Goal: Transaction & Acquisition: Purchase product/service

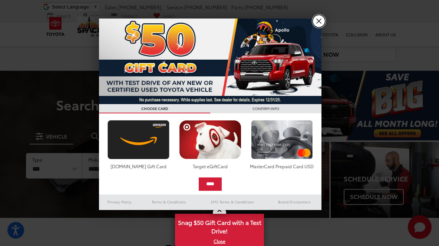
click at [323, 19] on link "X" at bounding box center [319, 21] width 13 height 13
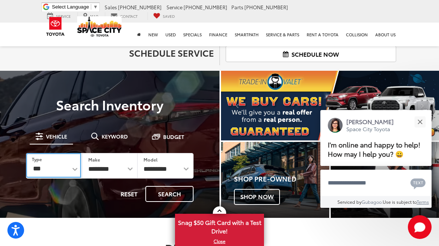
click at [47, 170] on select "*** *** **** *********" at bounding box center [53, 165] width 55 height 25
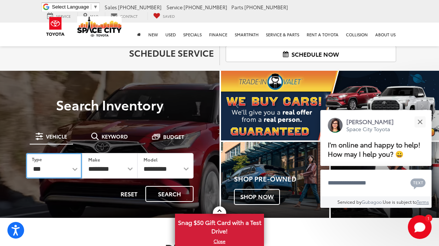
select select "******"
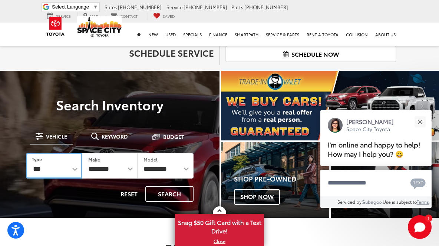
select select
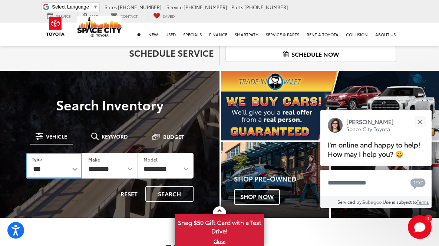
select select
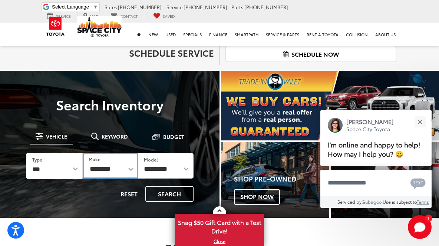
click at [107, 165] on select "**********" at bounding box center [111, 166] width 56 height 26
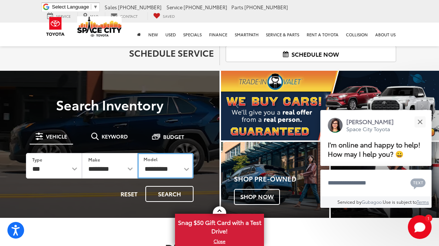
click at [177, 166] on select "**********" at bounding box center [166, 166] width 56 height 26
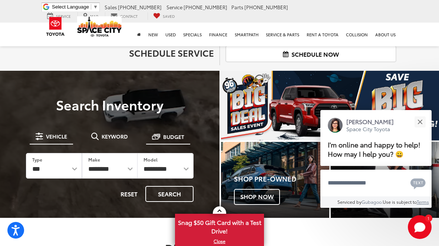
click at [173, 134] on span "Budget" at bounding box center [173, 136] width 21 height 5
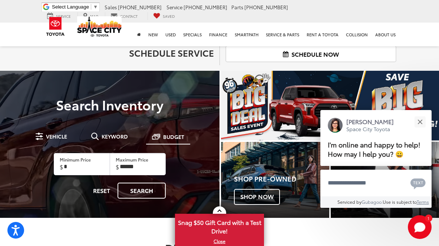
click at [134, 161] on label "Maximum Price" at bounding box center [132, 160] width 33 height 6
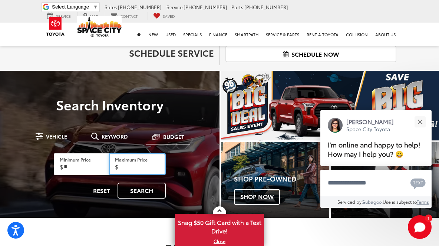
click at [134, 161] on input "Maximum Price" at bounding box center [137, 164] width 56 height 22
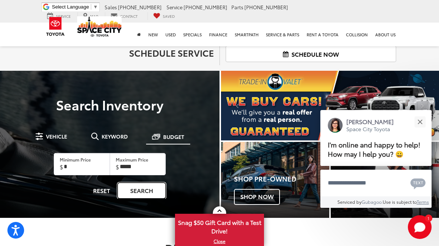
type input "******"
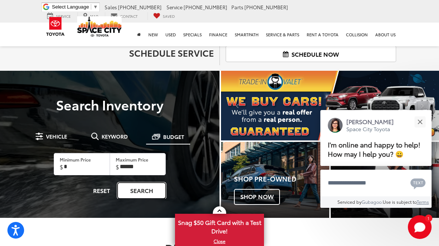
click at [134, 189] on link "Search" at bounding box center [142, 191] width 48 height 16
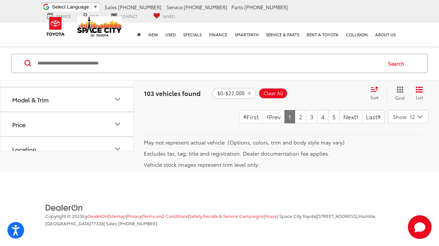
scroll to position [2560, 0]
click at [80, 13] on button "Vehicle Condition" at bounding box center [67, 1] width 134 height 24
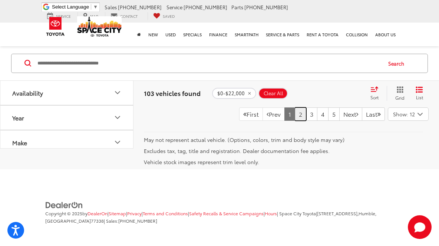
click at [295, 110] on link "2" at bounding box center [300, 114] width 11 height 13
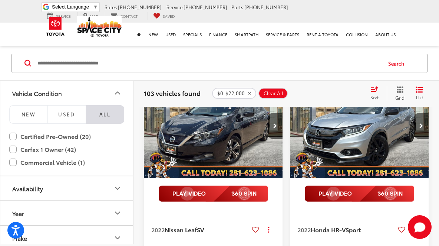
scroll to position [543, 0]
click at [420, 129] on icon "Next image" at bounding box center [422, 126] width 4 height 5
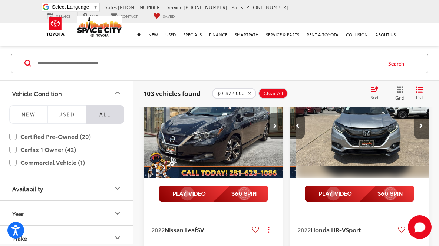
click at [420, 129] on icon "Next image" at bounding box center [422, 126] width 4 height 5
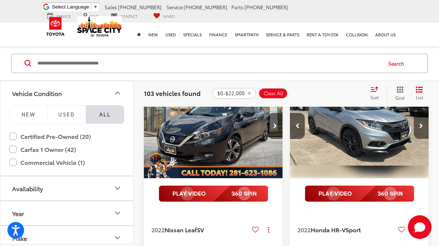
click at [420, 129] on icon "Next image" at bounding box center [422, 126] width 4 height 5
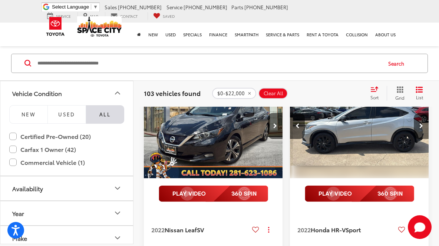
click at [420, 129] on icon "Next image" at bounding box center [422, 126] width 4 height 5
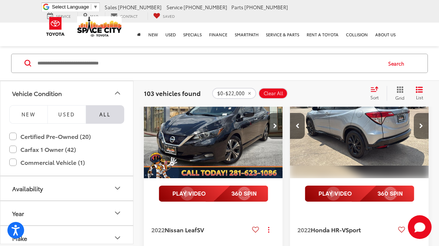
click at [420, 129] on icon "Next image" at bounding box center [422, 126] width 4 height 5
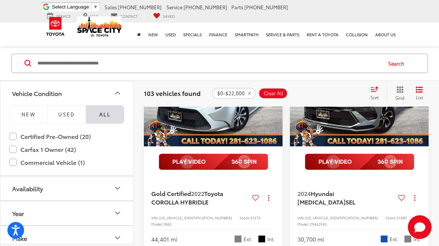
scroll to position [1413, 0]
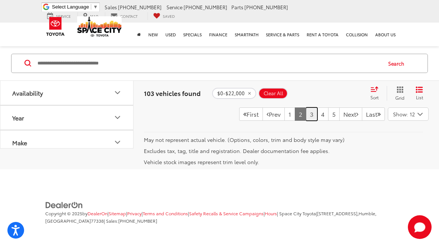
click at [306, 121] on link "3" at bounding box center [311, 114] width 11 height 13
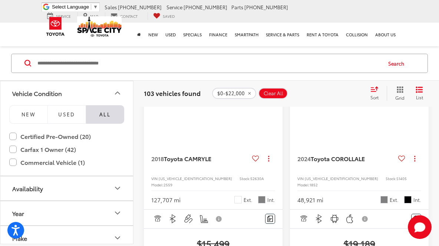
scroll to position [91, 0]
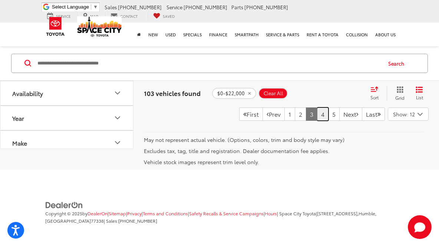
click at [317, 121] on link "4" at bounding box center [322, 114] width 11 height 13
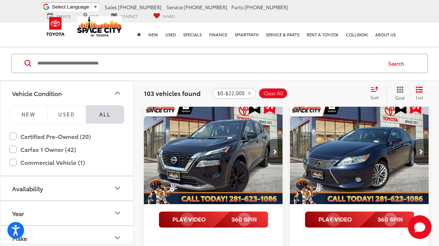
scroll to position [96, 0]
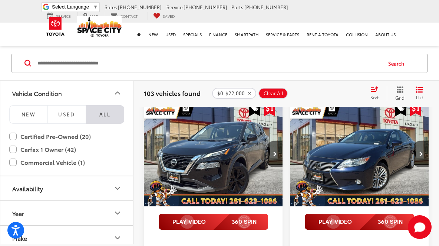
click at [211, 156] on img "2023 Nissan Rogue SV 0" at bounding box center [214, 154] width 140 height 105
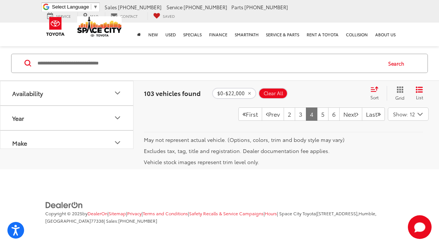
scroll to position [2665, 0]
click at [317, 121] on link "5" at bounding box center [322, 114] width 11 height 13
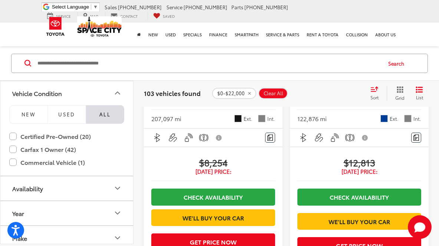
scroll to position [1046, 0]
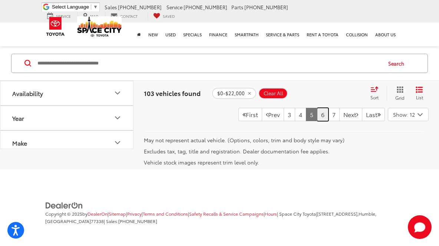
click at [317, 121] on link "6" at bounding box center [322, 114] width 11 height 13
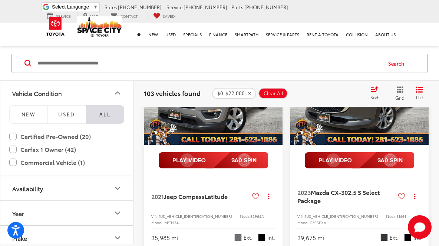
scroll to position [975, 0]
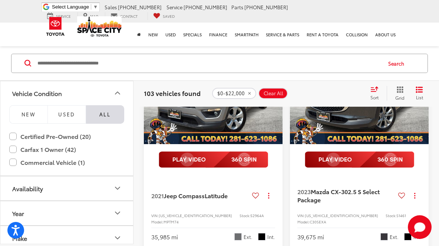
click at [425, 105] on button "Next image" at bounding box center [421, 92] width 15 height 26
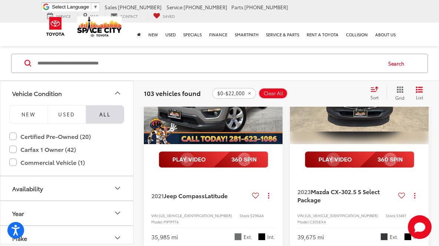
click at [422, 105] on button "Next image" at bounding box center [421, 92] width 15 height 26
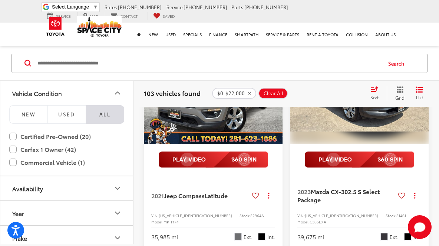
click at [422, 105] on button "Next image" at bounding box center [421, 92] width 15 height 26
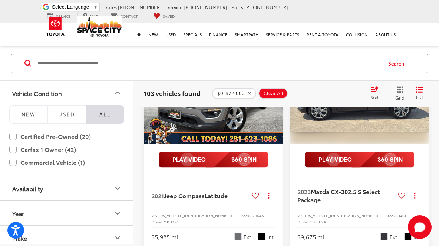
click at [422, 105] on button "Next image" at bounding box center [421, 92] width 15 height 26
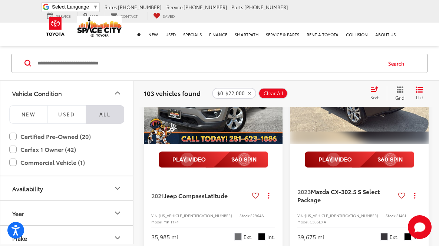
click at [422, 105] on button "Next image" at bounding box center [421, 92] width 15 height 26
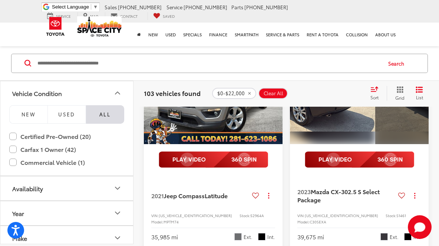
click at [422, 102] on button "View More" at bounding box center [445, 92] width 78 height 19
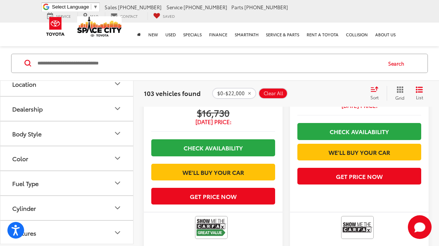
scroll to position [2351, 0]
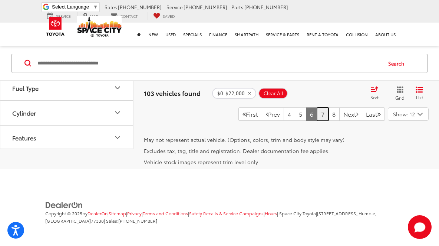
click at [317, 116] on link "7" at bounding box center [322, 114] width 11 height 13
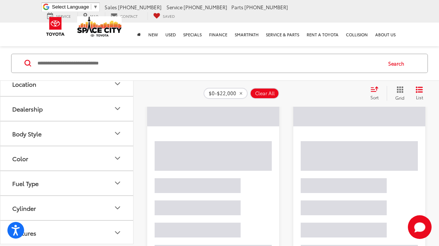
scroll to position [91, 0]
